Goal: Contribute content

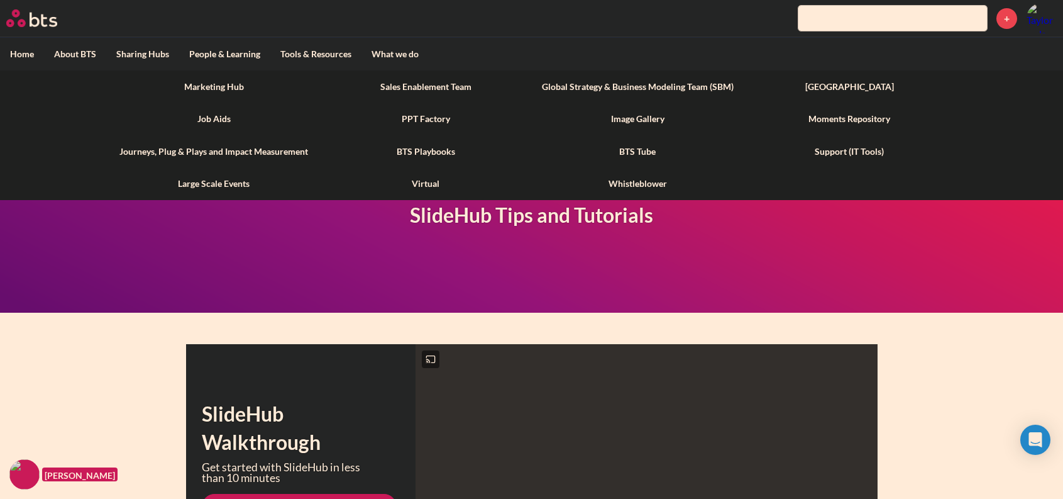
click at [323, 45] on label "Tools & Resources" at bounding box center [315, 54] width 91 height 33
click at [0, 0] on input "Tools & Resources" at bounding box center [0, 0] width 0 height 0
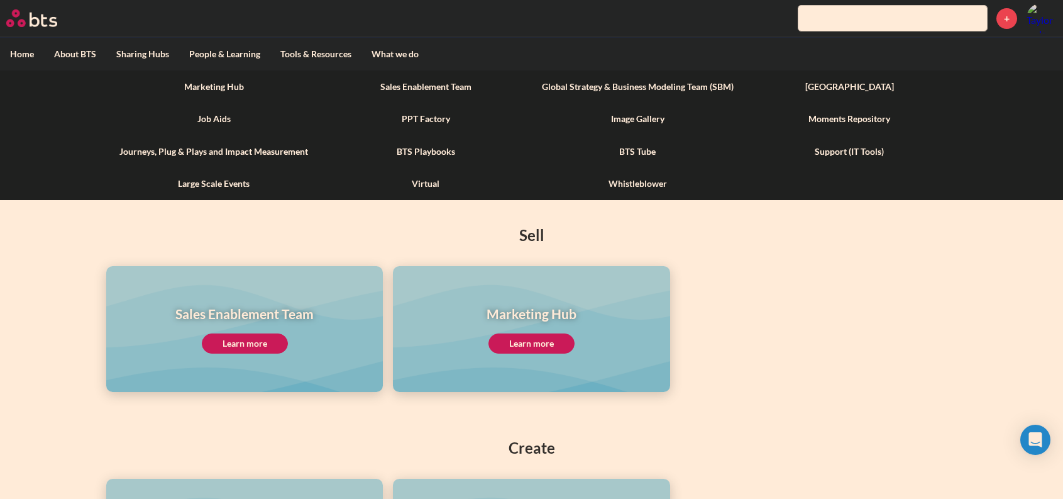
click at [227, 84] on link "Marketing Hub" at bounding box center [214, 86] width 212 height 33
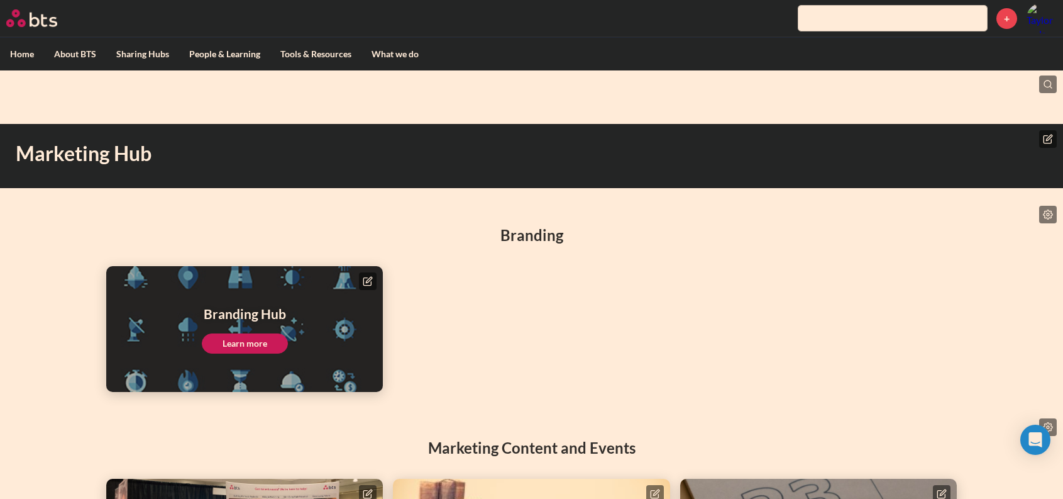
scroll to position [126, 0]
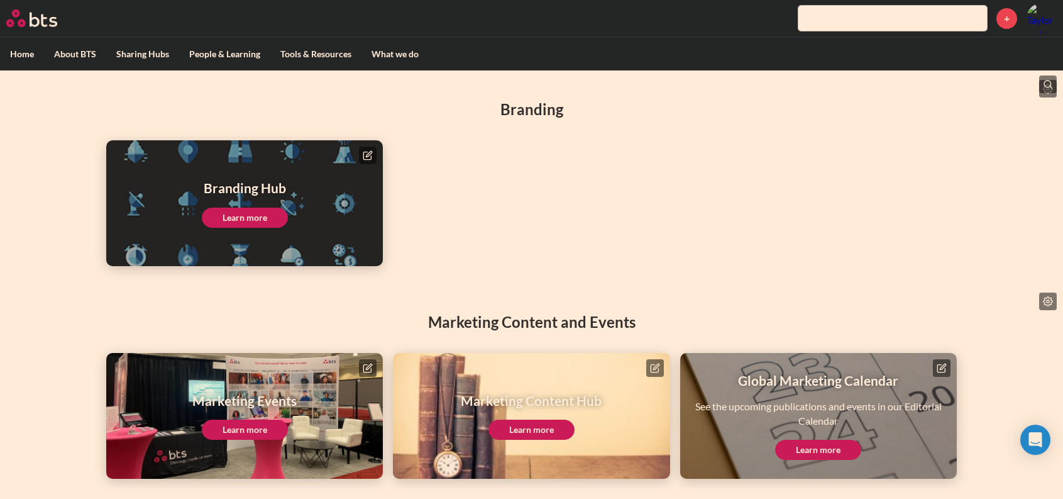
click at [658, 367] on icon at bounding box center [655, 368] width 8 height 8
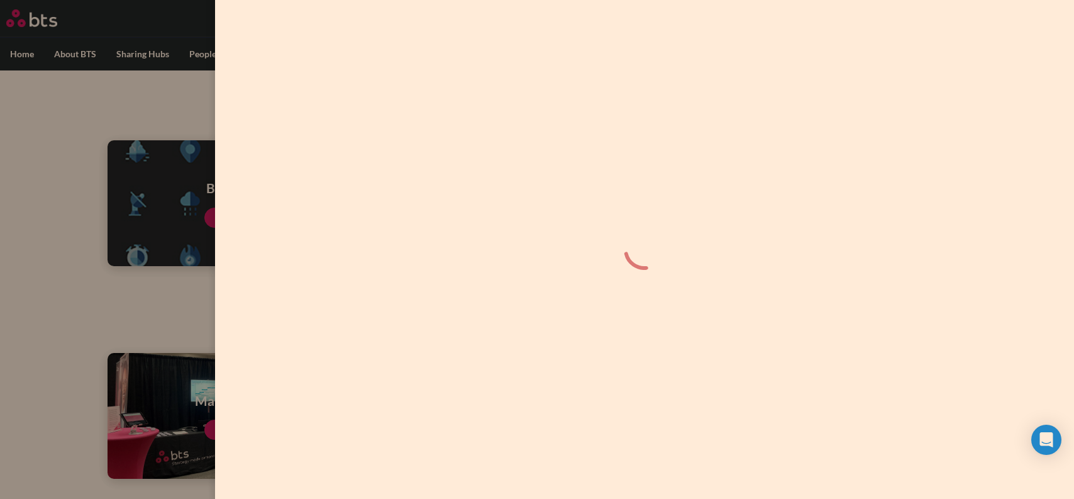
click at [174, 143] on label at bounding box center [537, 249] width 1074 height 499
click at [0, 0] on input "checkbox" at bounding box center [0, 0] width 0 height 0
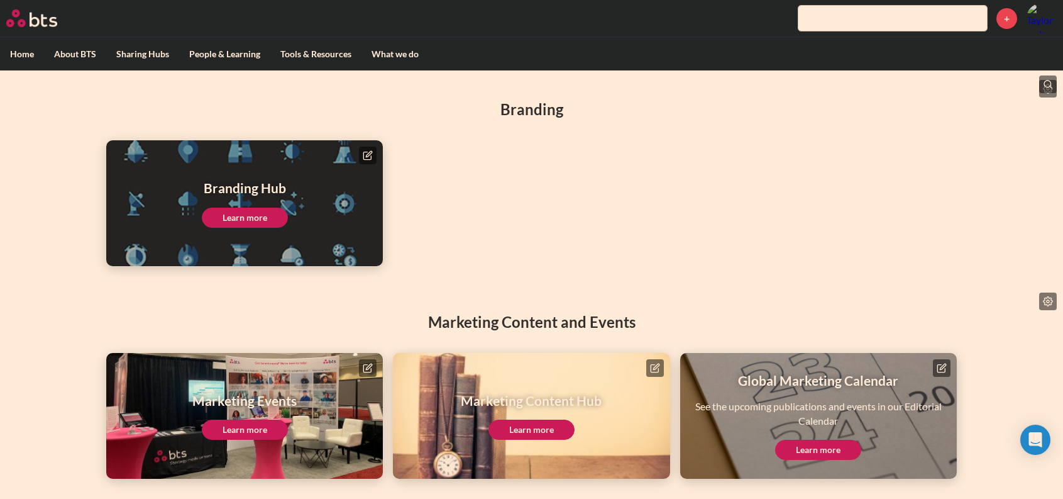
click at [532, 422] on link "Learn more" at bounding box center [531, 429] width 86 height 20
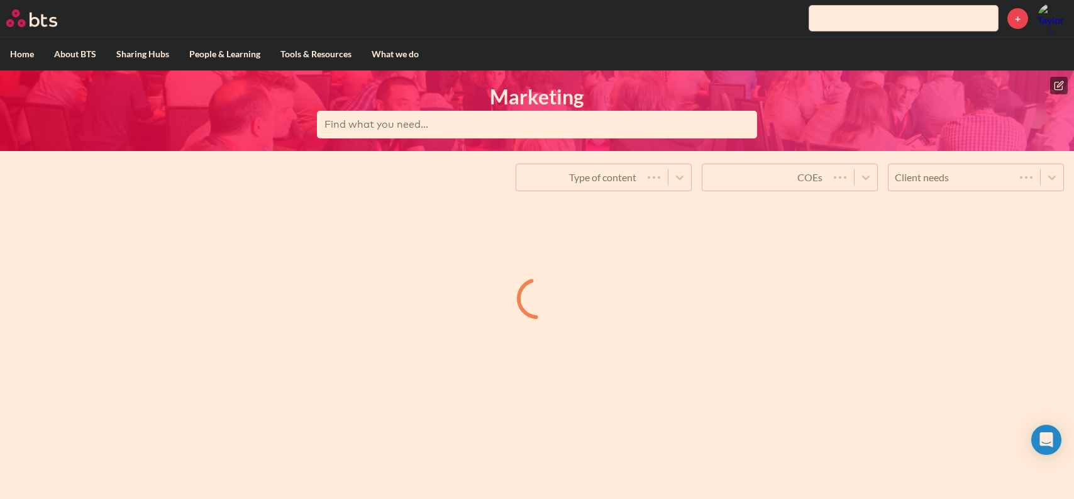
click at [1054, 89] on icon at bounding box center [1058, 86] width 8 height 8
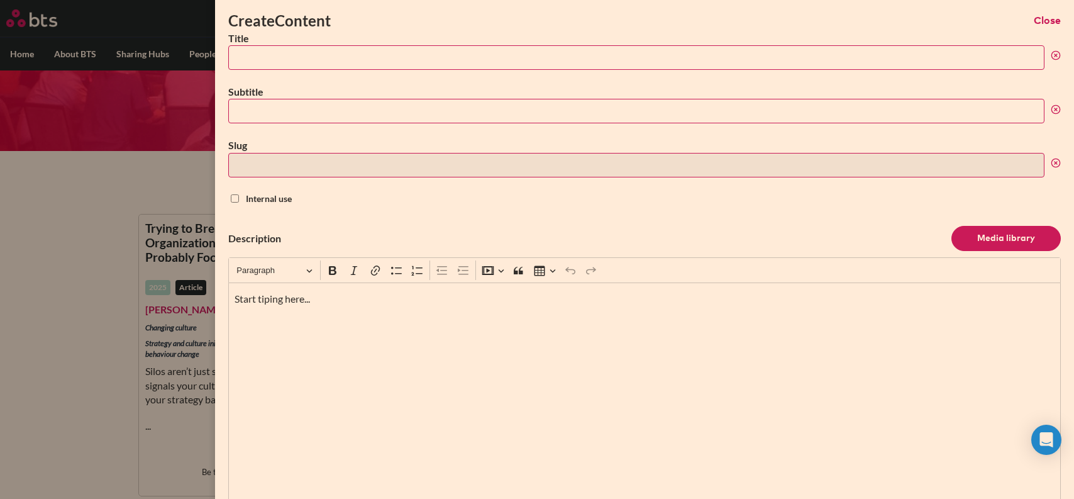
click at [353, 52] on input "Title" at bounding box center [636, 57] width 816 height 25
paste input "Too Little, Too Late? Why Cultural Integration Must Start At Day One Of M&A"
type input "Too Little, Too Late? Why Cultural Integration Must Start At Day One Of M&A"
type input "too-little-too-late-why-cultural-integration-must-start-at-day-one-of-ma"
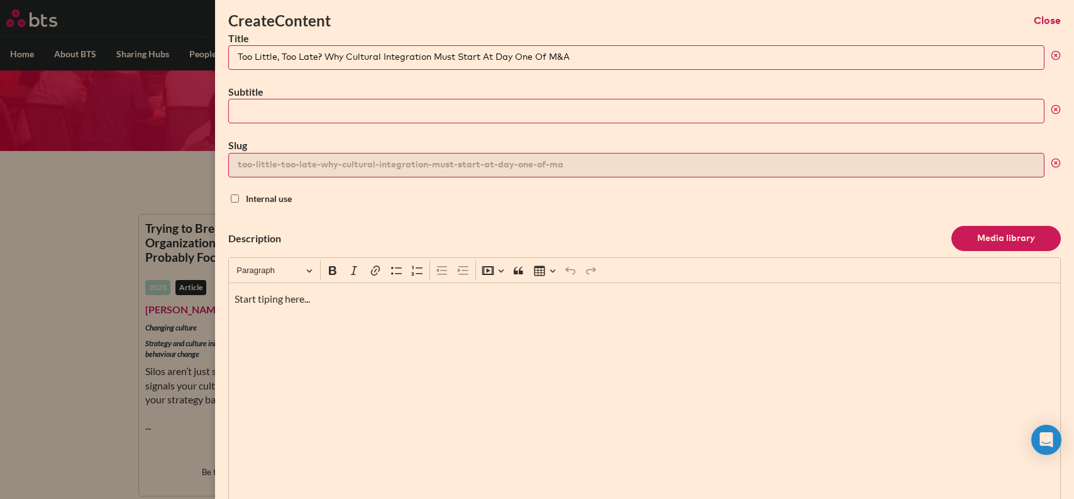
type input "Too Little, Too Late? Why Cultural Integration Must Start At Day One Of M&A"
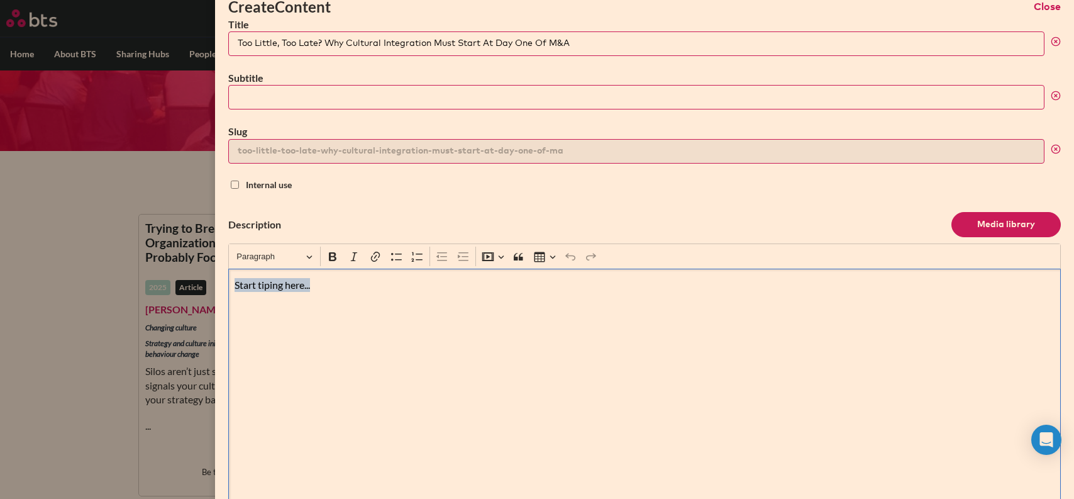
drag, startPoint x: 454, startPoint y: 331, endPoint x: 207, endPoint y: 256, distance: 258.1
click at [207, 151] on div "Create Content Close Title Too Little, Too Late? Why Cultural Integration Must …" at bounding box center [537, 151] width 1074 height 0
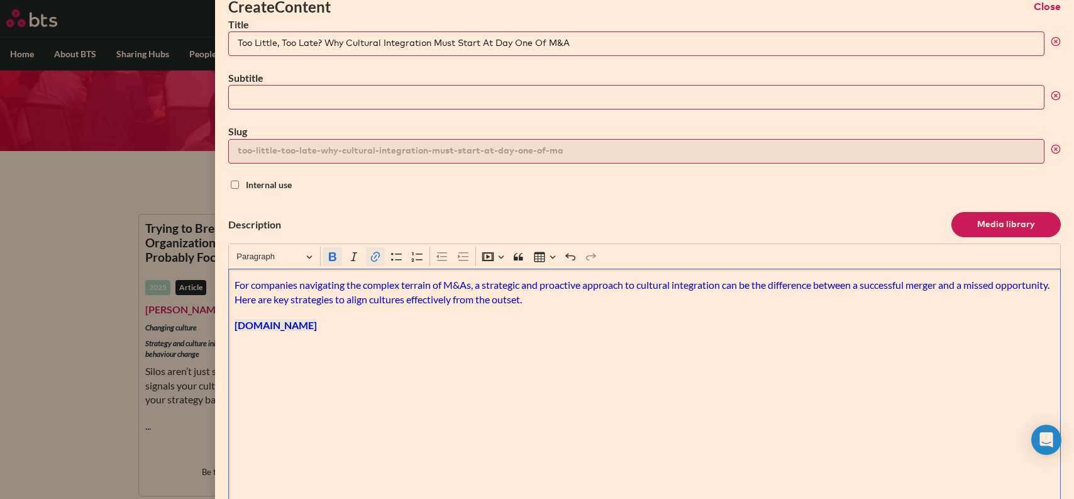
drag, startPoint x: 339, startPoint y: 330, endPoint x: 192, endPoint y: 319, distance: 148.1
click at [192, 151] on div "Create Content Close Title Too Little, Too Late? Why Cultural Integration Must …" at bounding box center [537, 151] width 1074 height 0
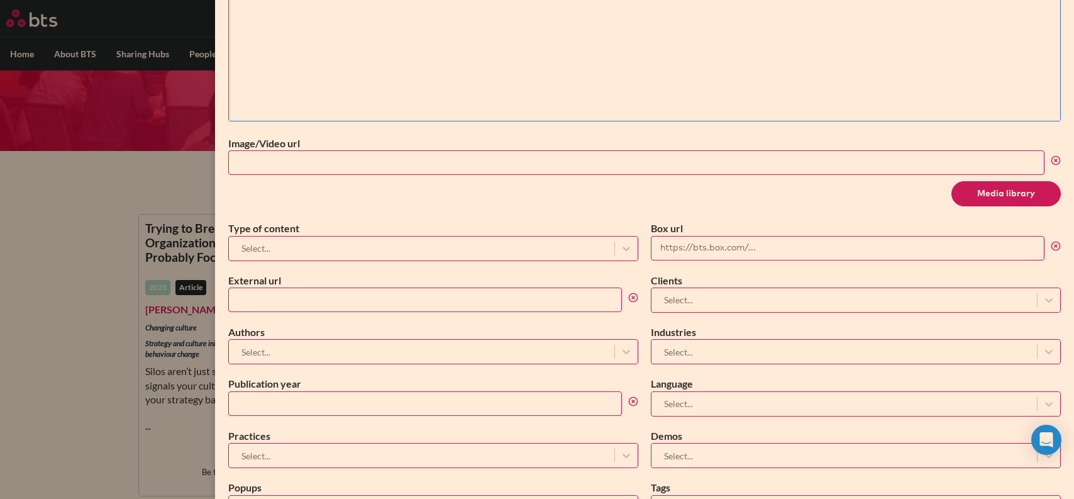
scroll to position [428, 0]
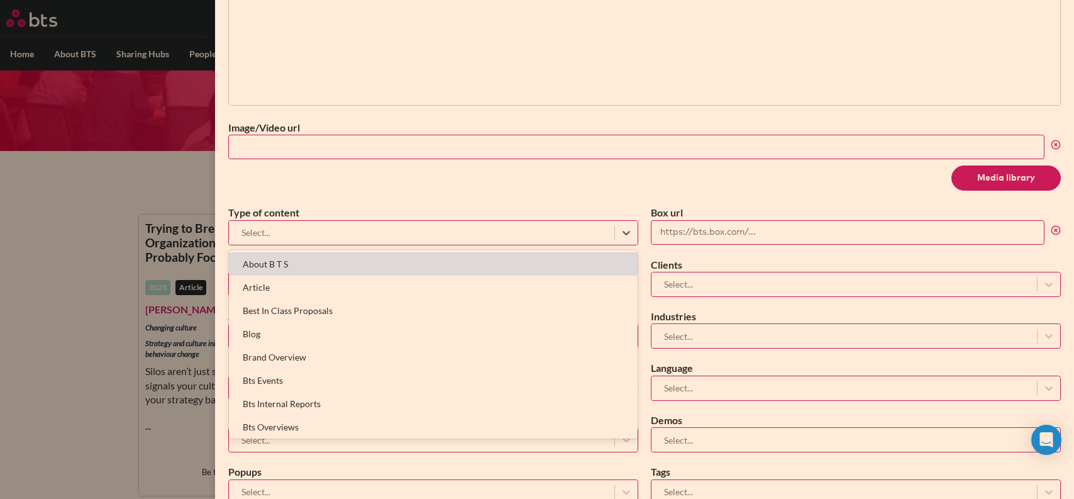
click at [347, 226] on div at bounding box center [421, 232] width 373 height 16
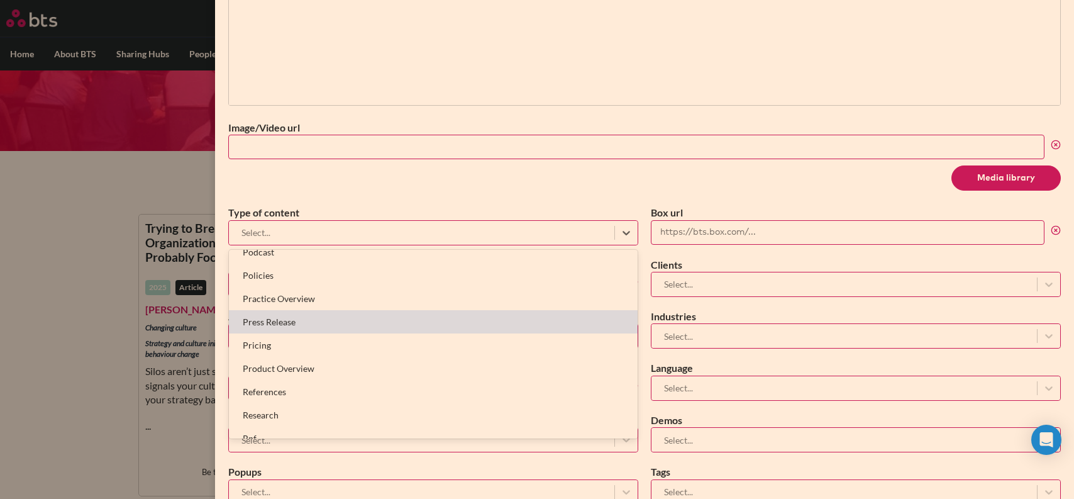
scroll to position [0, 0]
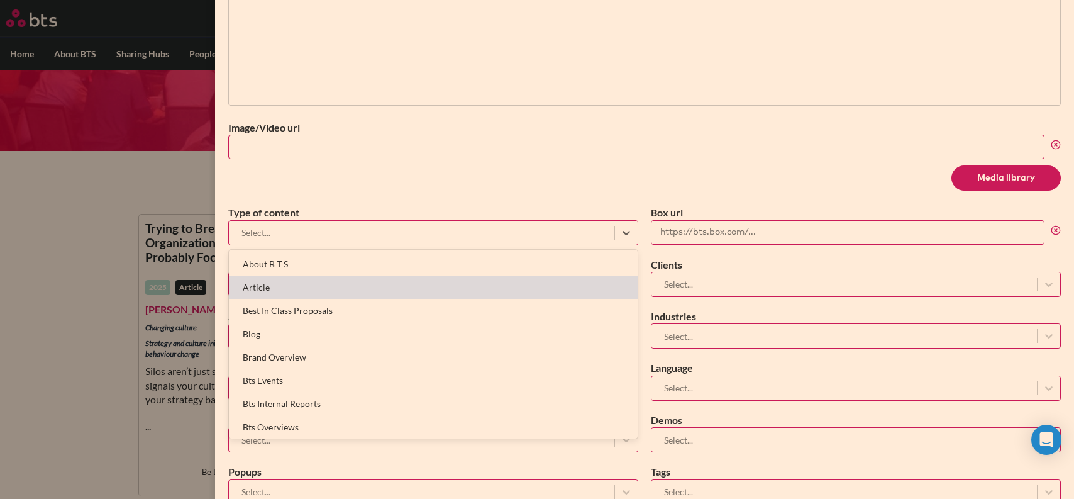
click at [316, 294] on div "Article" at bounding box center [433, 286] width 409 height 23
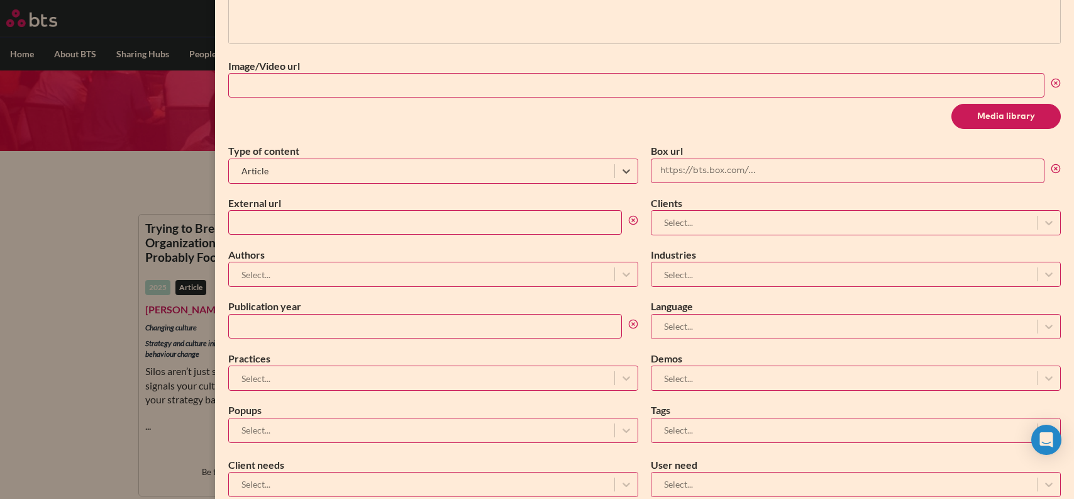
scroll to position [523, 0]
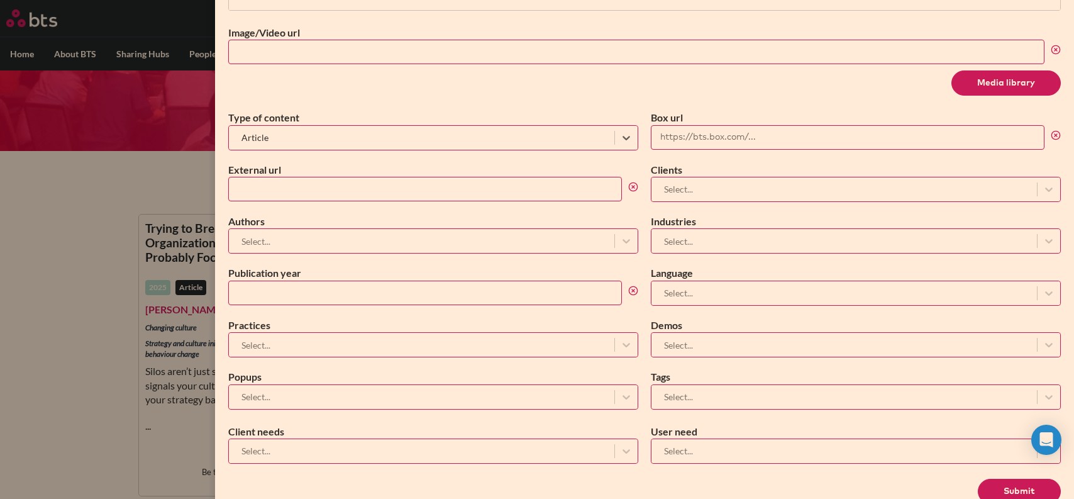
click at [287, 185] on input "External url" at bounding box center [425, 189] width 394 height 25
paste input "https://chiefexecutive.net/too-little-too-late-why-cultural-integration-must-st…"
type input "https://chiefexecutive.net/too-little-too-late-why-cultural-integration-must-st…"
click at [289, 237] on div at bounding box center [421, 241] width 373 height 16
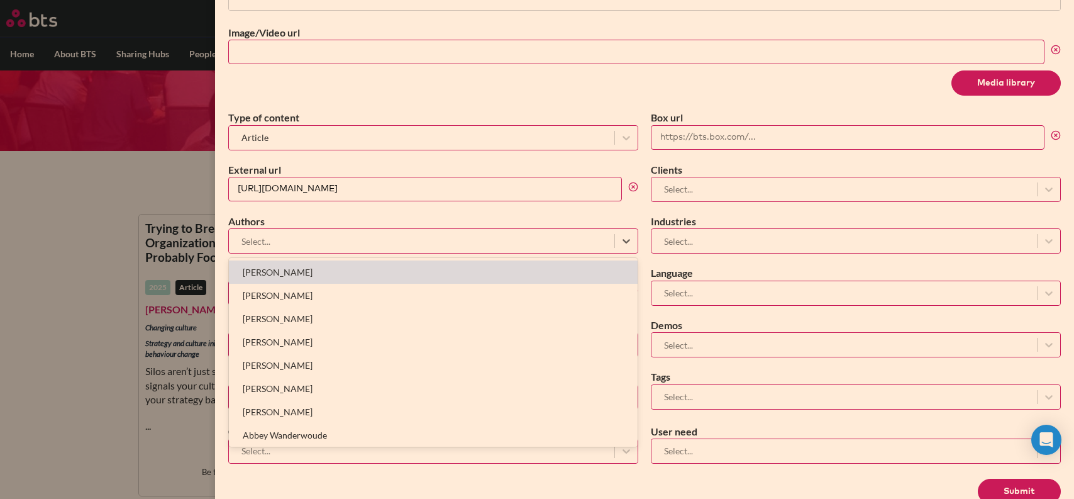
scroll to position [0, 0]
type input "tom"
type input "zand"
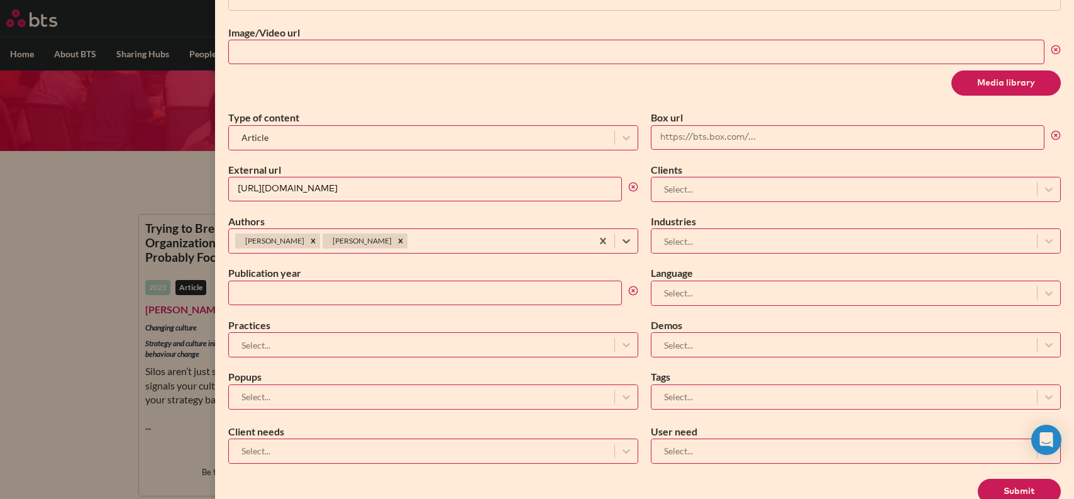
click at [280, 299] on input "Publication year" at bounding box center [425, 292] width 394 height 25
type input "2025"
click at [272, 353] on div "Select..." at bounding box center [421, 344] width 385 height 21
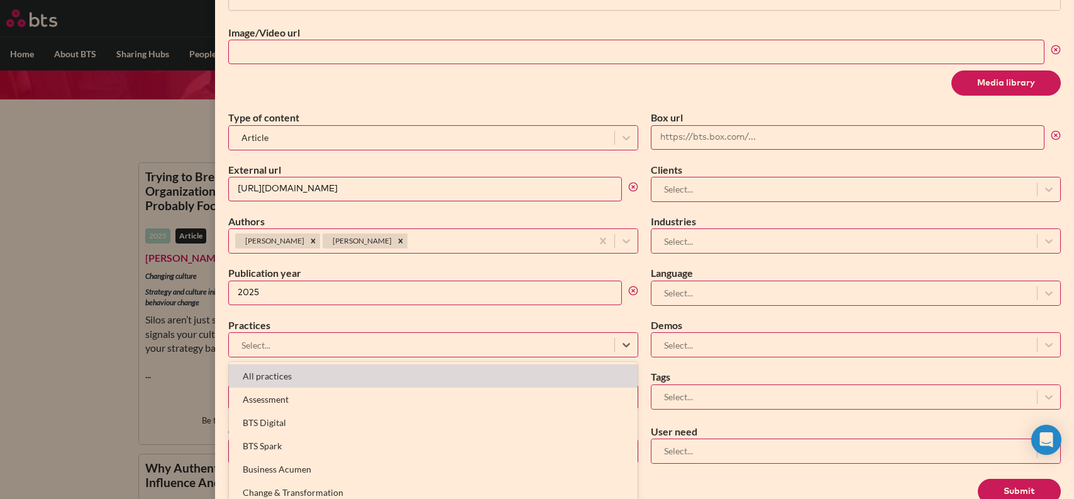
scroll to position [57, 0]
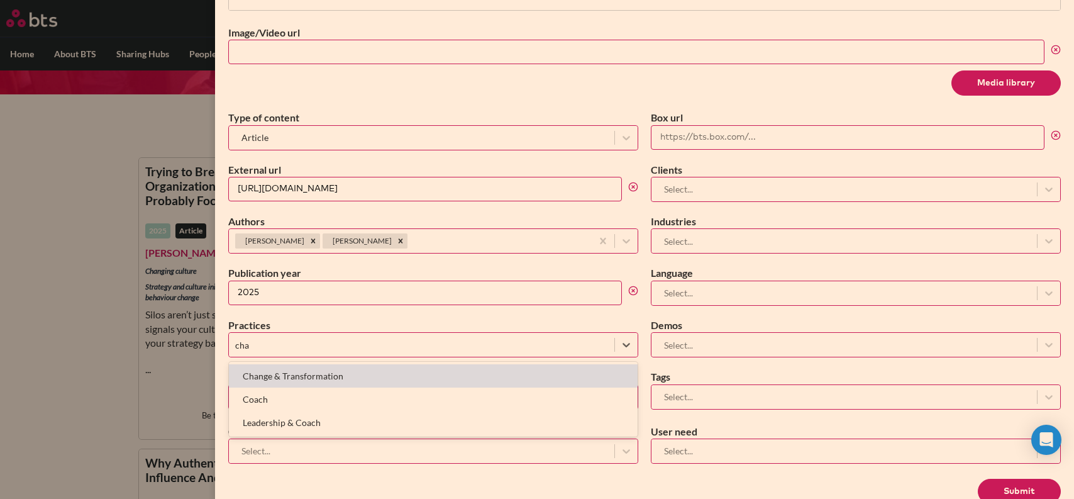
type input "chan"
click at [306, 367] on div "Change & Transformation" at bounding box center [433, 375] width 409 height 23
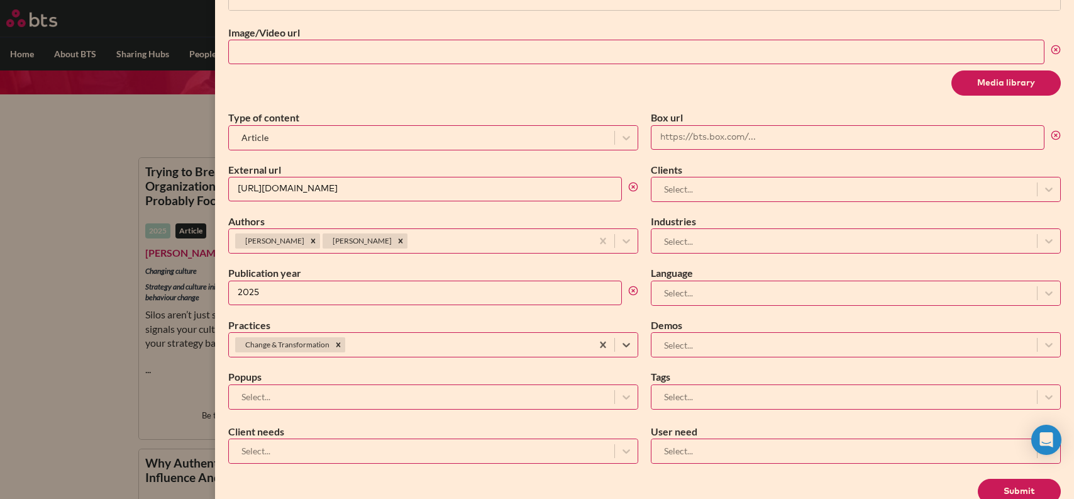
click at [285, 397] on div at bounding box center [421, 397] width 373 height 16
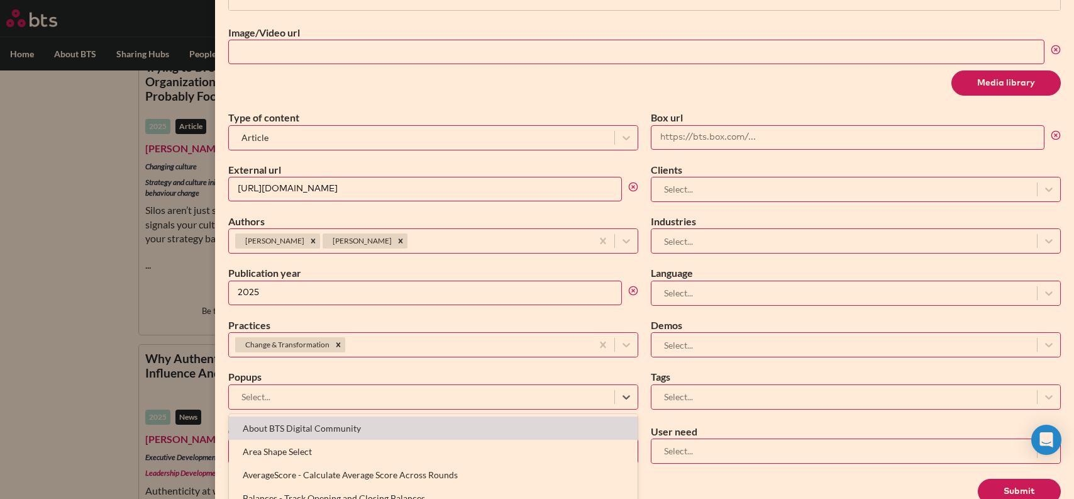
scroll to position [165, 0]
click at [297, 367] on div "Type of content Article Box url External url https://chiefexecutive.net/too-lit…" at bounding box center [644, 260] width 832 height 298
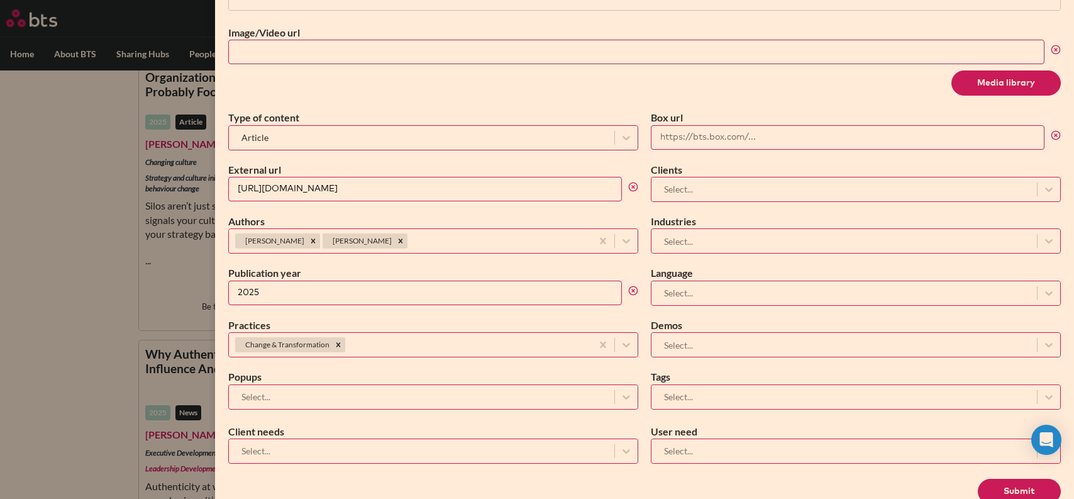
click at [294, 447] on div at bounding box center [421, 451] width 373 height 16
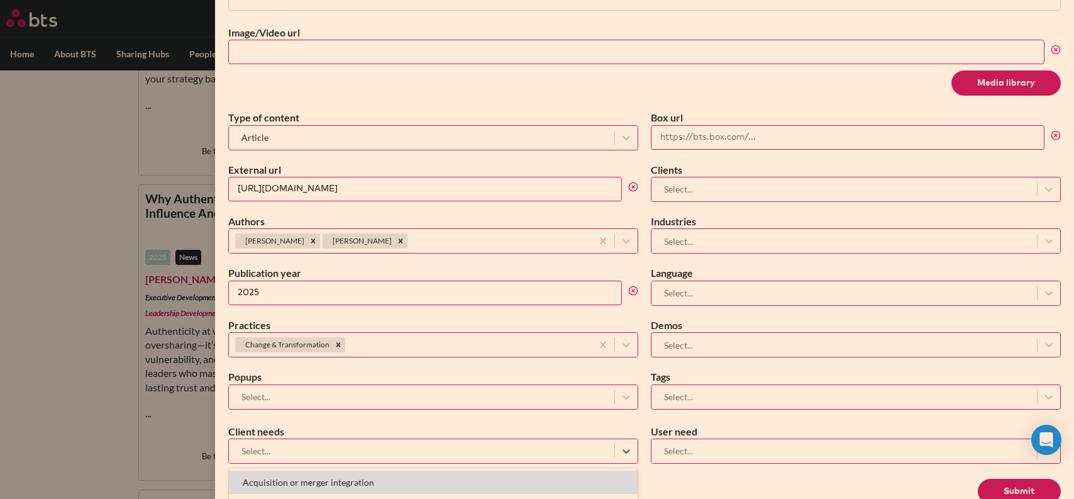
scroll to position [328, 0]
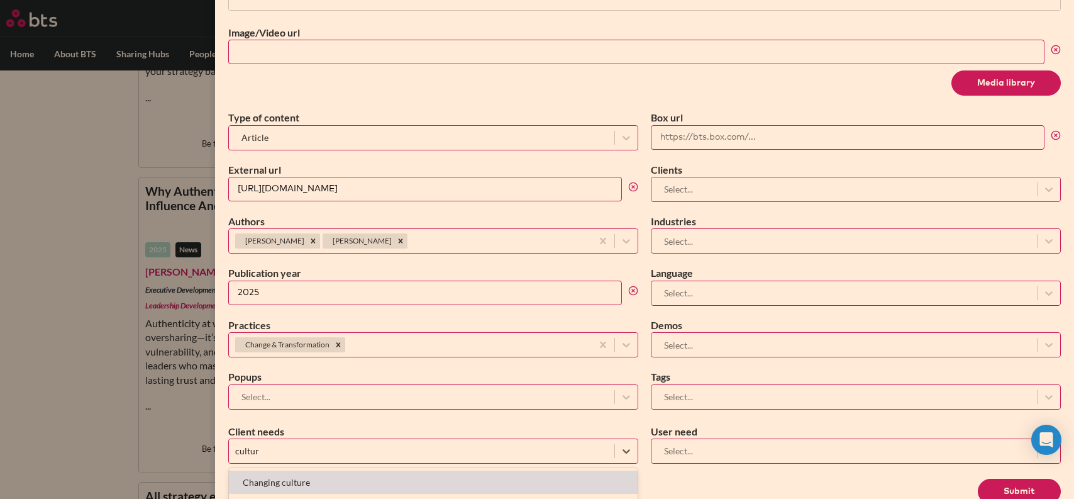
type input "culture"
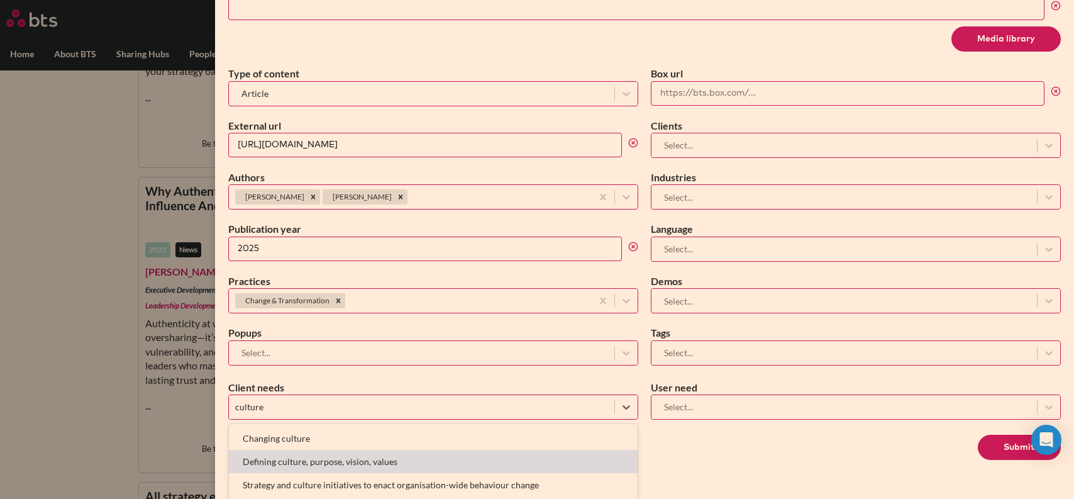
click at [315, 468] on div "Defining culture, purpose, vision, values" at bounding box center [433, 460] width 409 height 23
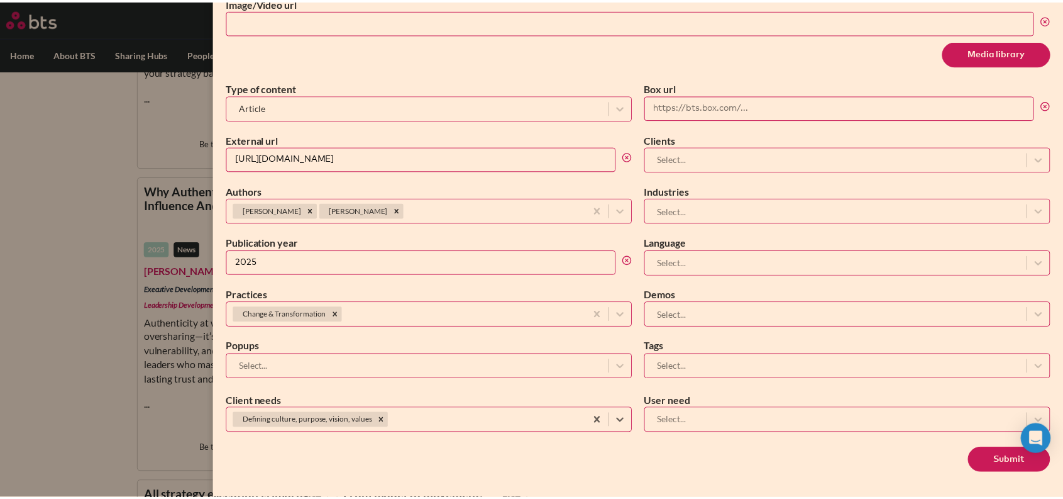
scroll to position [553, 0]
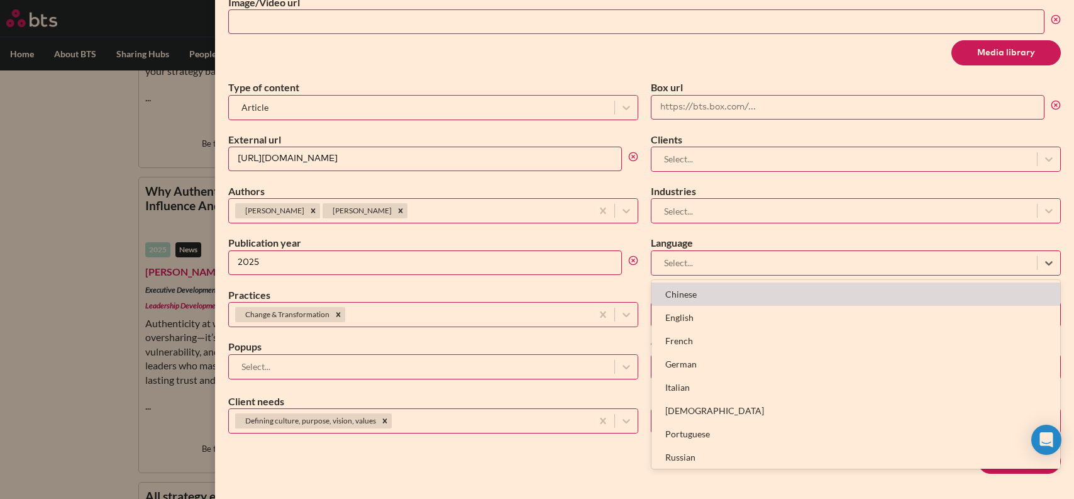
click at [700, 260] on div at bounding box center [844, 263] width 373 height 16
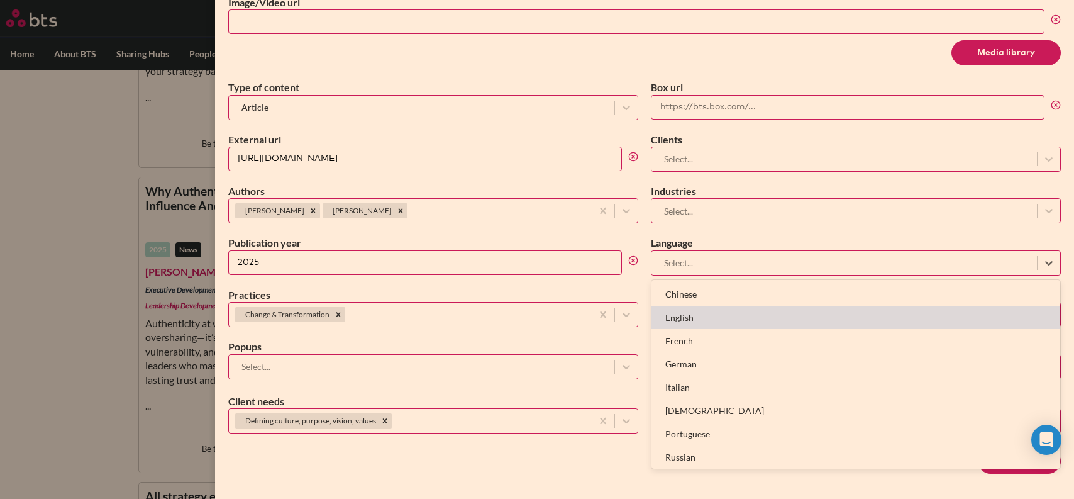
click at [697, 323] on div "English" at bounding box center [855, 317] width 409 height 23
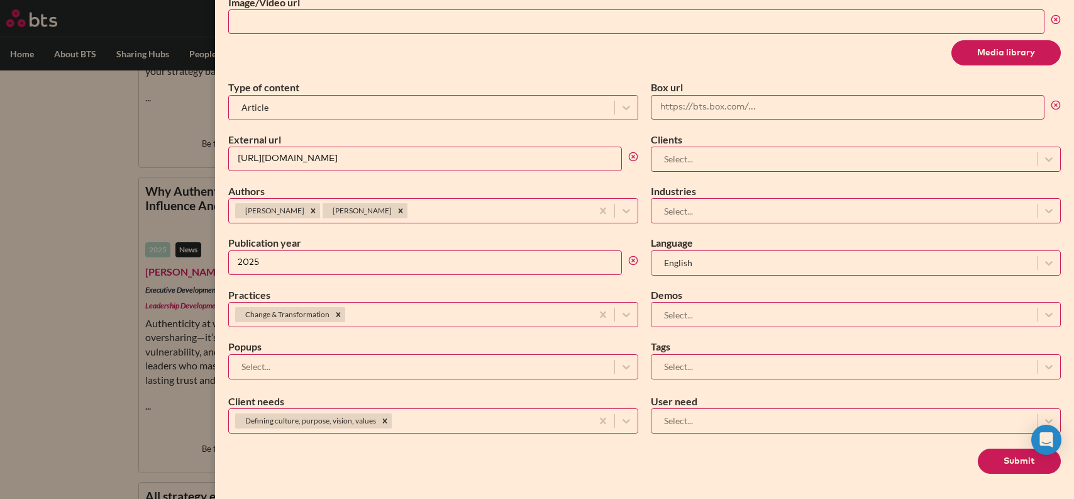
click at [1015, 463] on button "Submit" at bounding box center [1019, 460] width 83 height 25
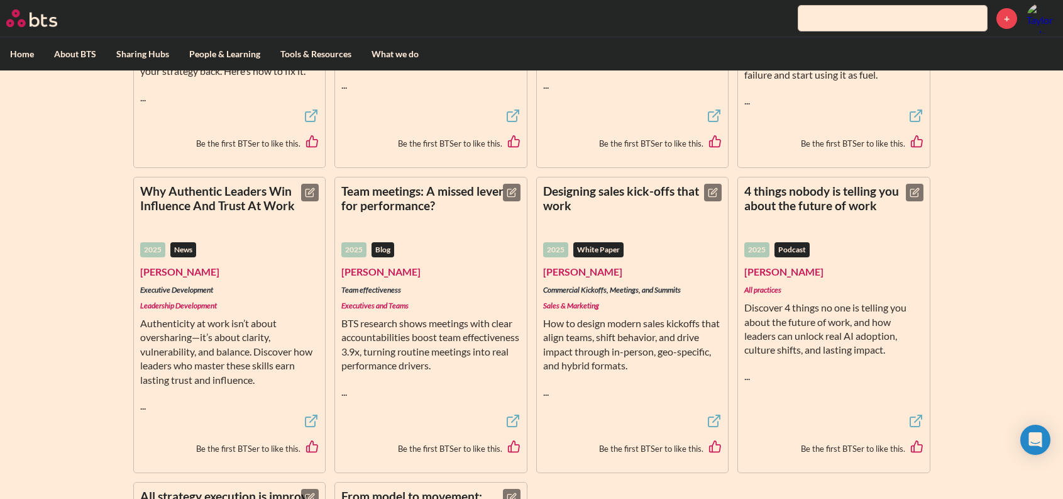
scroll to position [0, 0]
